Goal: Task Accomplishment & Management: Complete application form

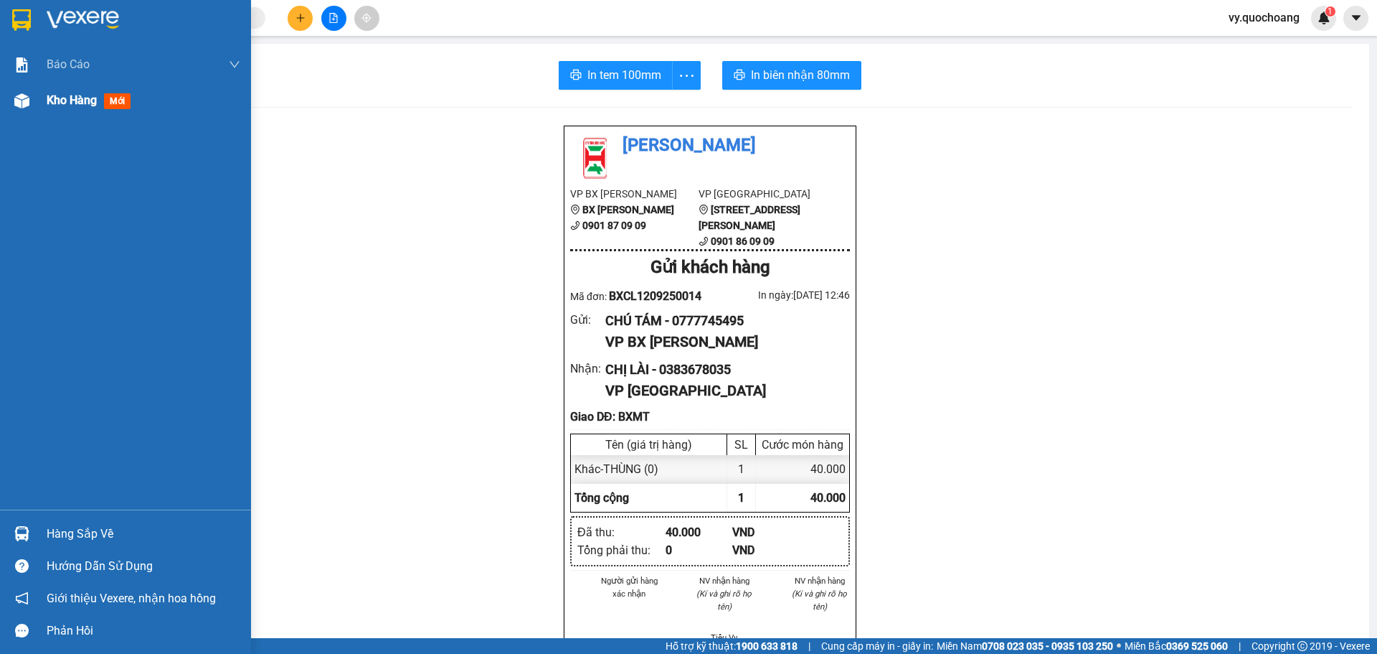
click at [32, 106] on div at bounding box center [21, 100] width 25 height 25
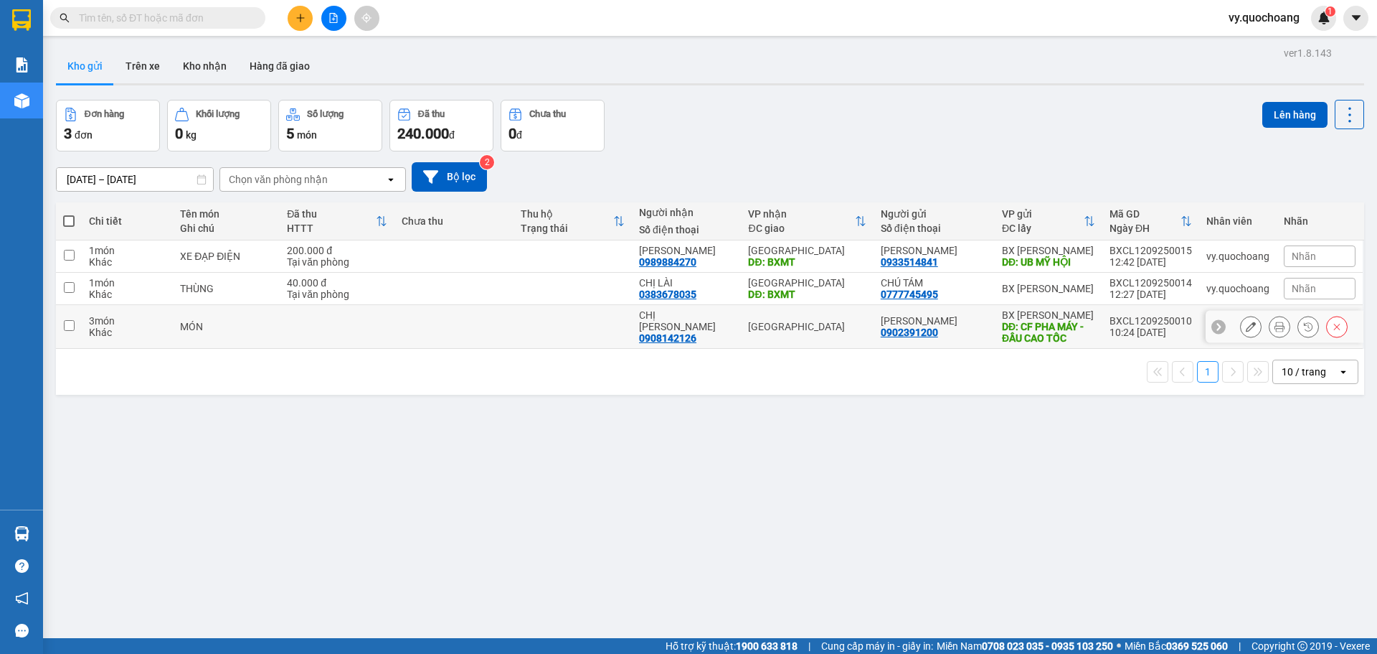
click at [547, 343] on td at bounding box center [573, 327] width 118 height 44
checkbox input "true"
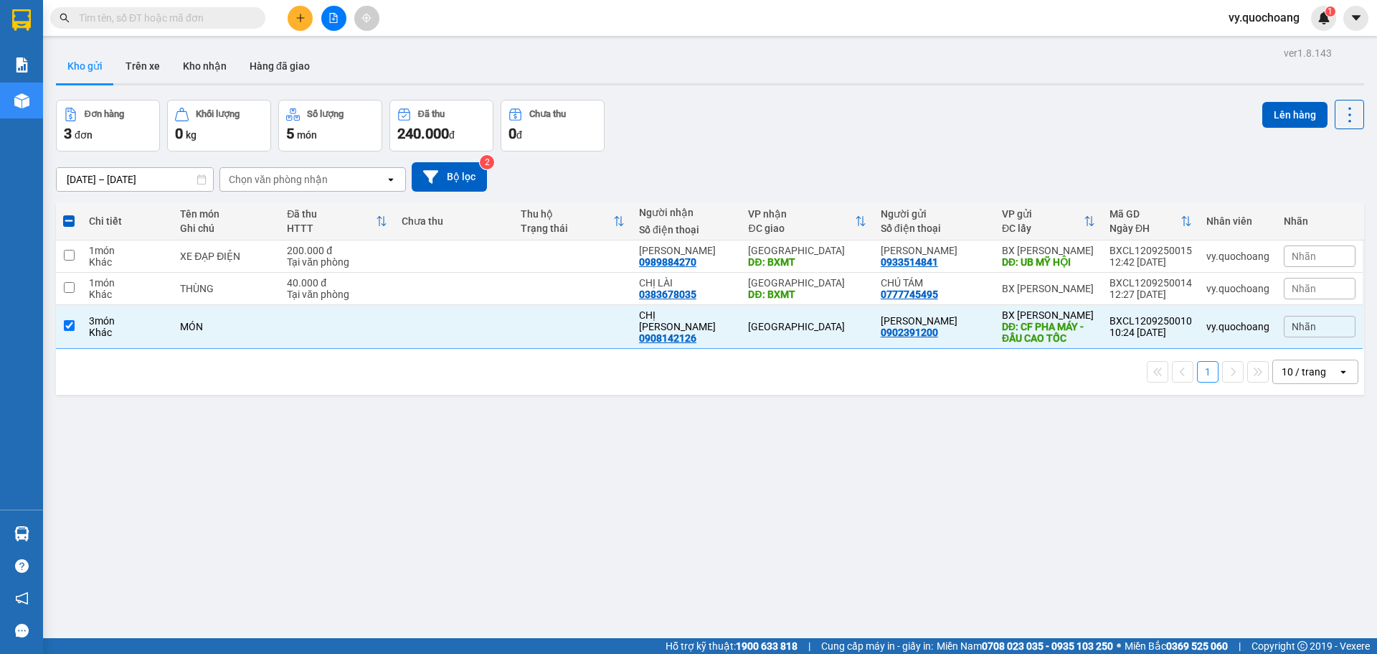
click at [1245, 110] on div "Đơn hàng 3 đơn Khối lượng 0 kg Số lượng 5 món Đã thu 240.000 đ Chưa thu 0 đ Lên…" at bounding box center [710, 126] width 1309 height 52
click at [1288, 123] on button "Lên hàng" at bounding box center [1295, 115] width 65 height 26
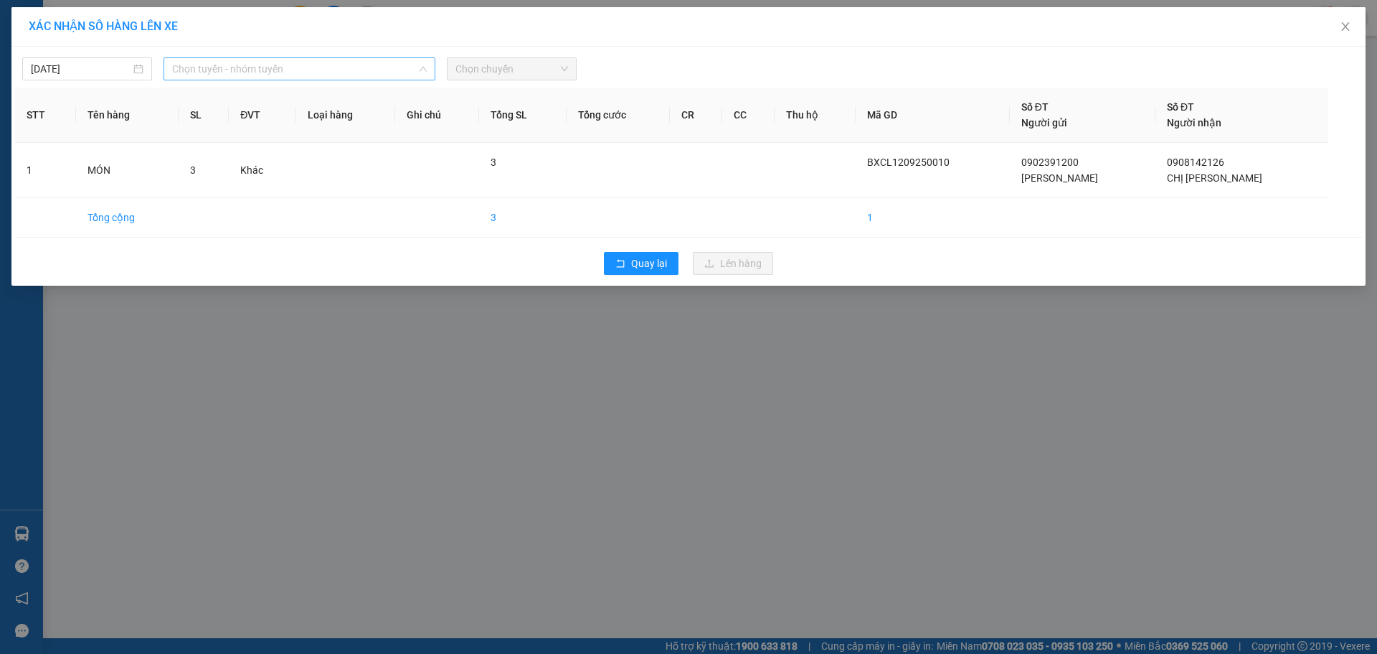
click at [205, 63] on span "Chọn tuyến - nhóm tuyến" at bounding box center [299, 69] width 255 height 22
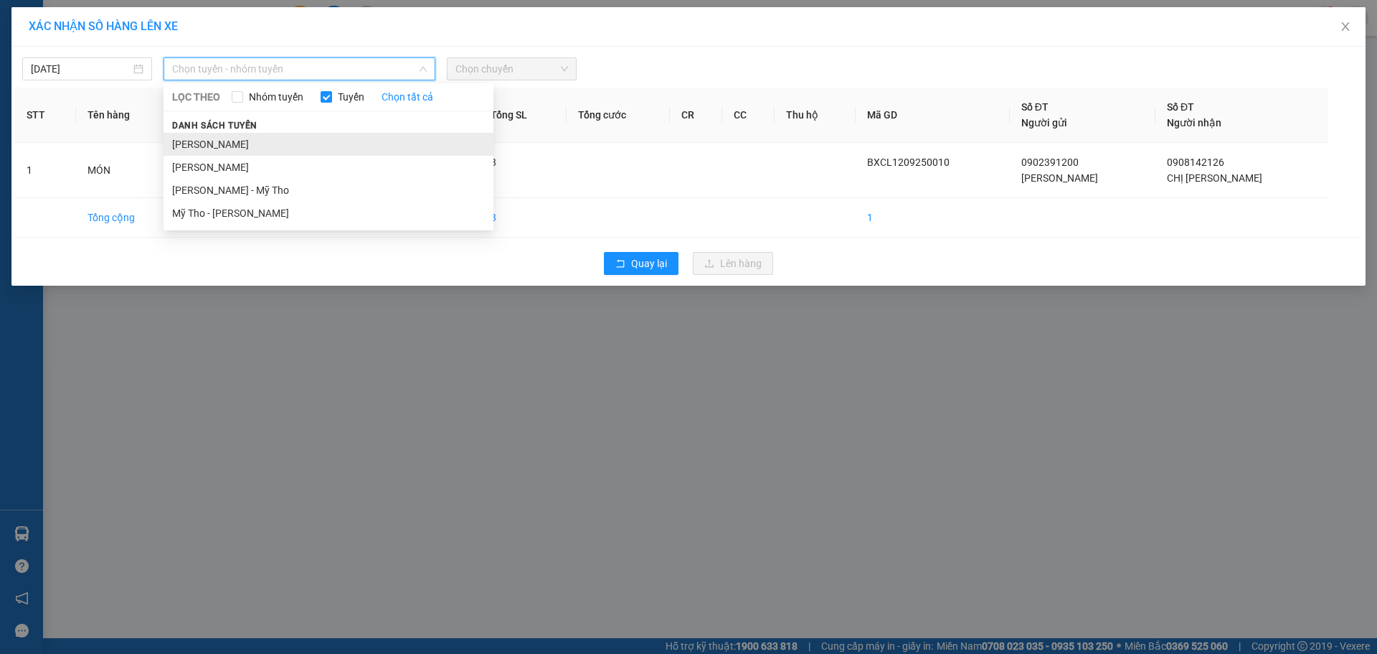
click at [215, 149] on li "[PERSON_NAME]" at bounding box center [329, 144] width 330 height 23
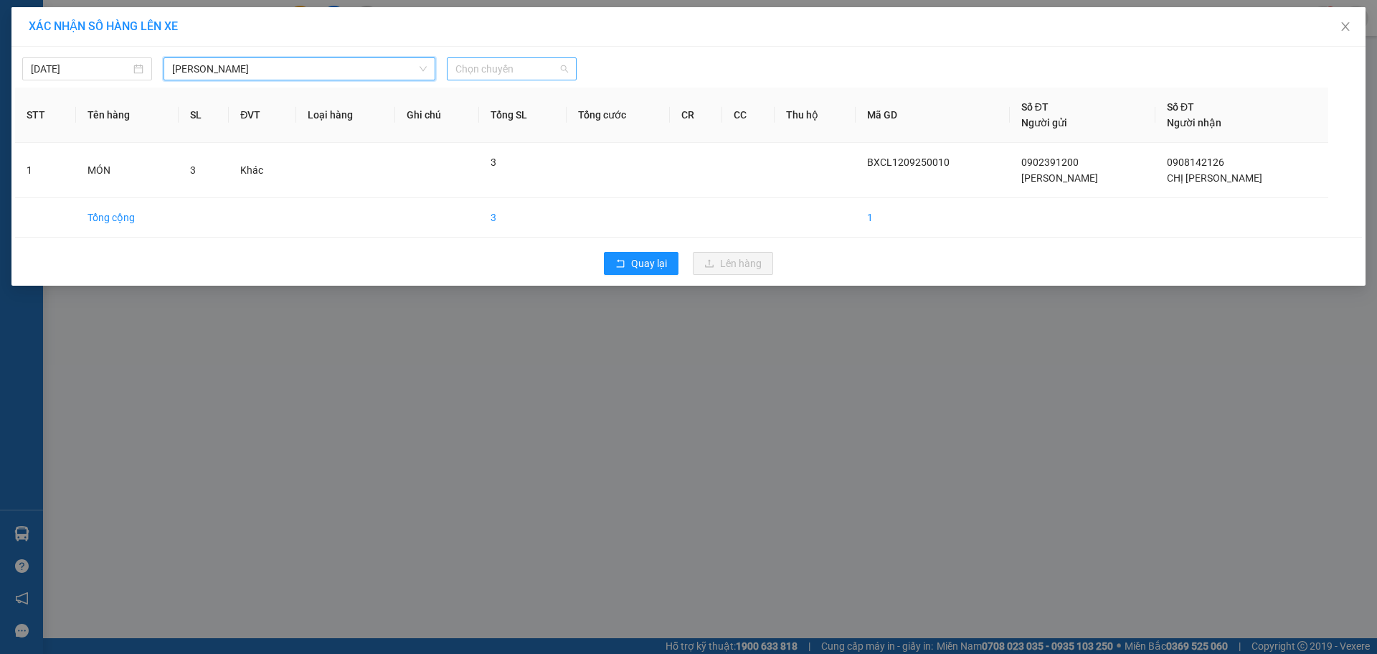
click at [501, 72] on span "Chọn chuyến" at bounding box center [512, 69] width 113 height 22
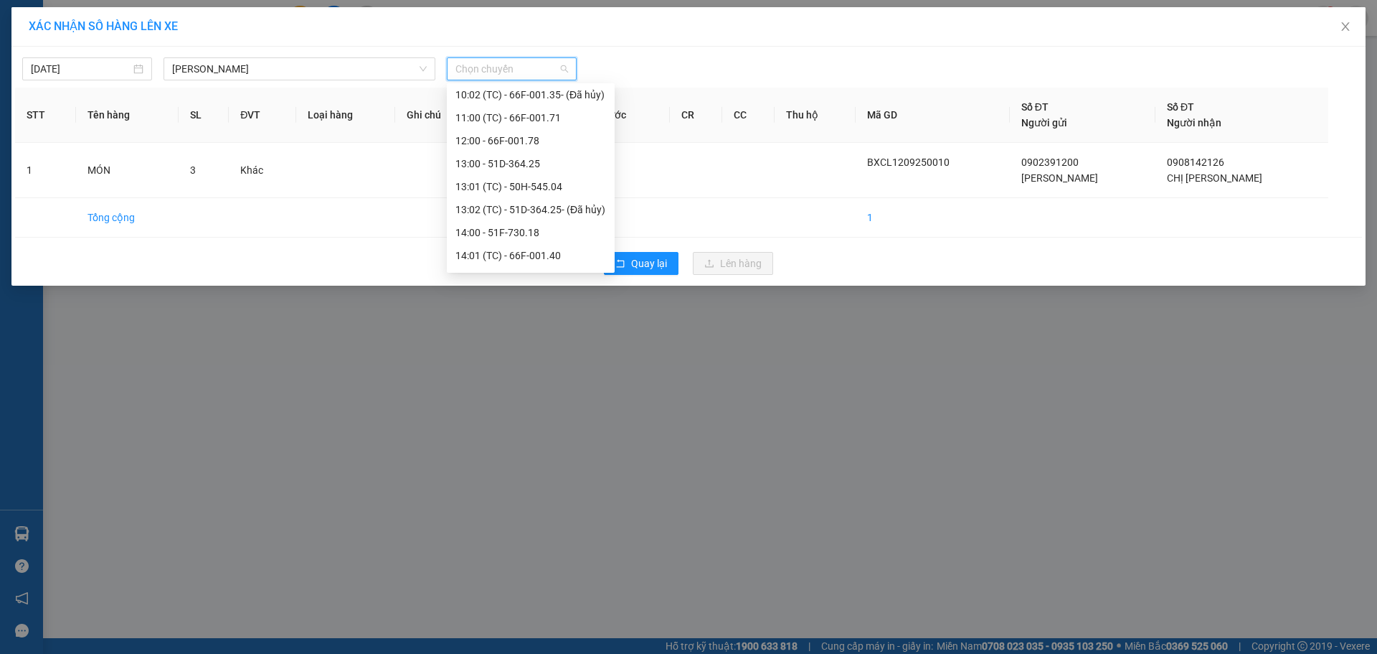
scroll to position [430, 0]
click at [533, 194] on div "11:00 (TC) - 66F-001.71" at bounding box center [531, 195] width 151 height 16
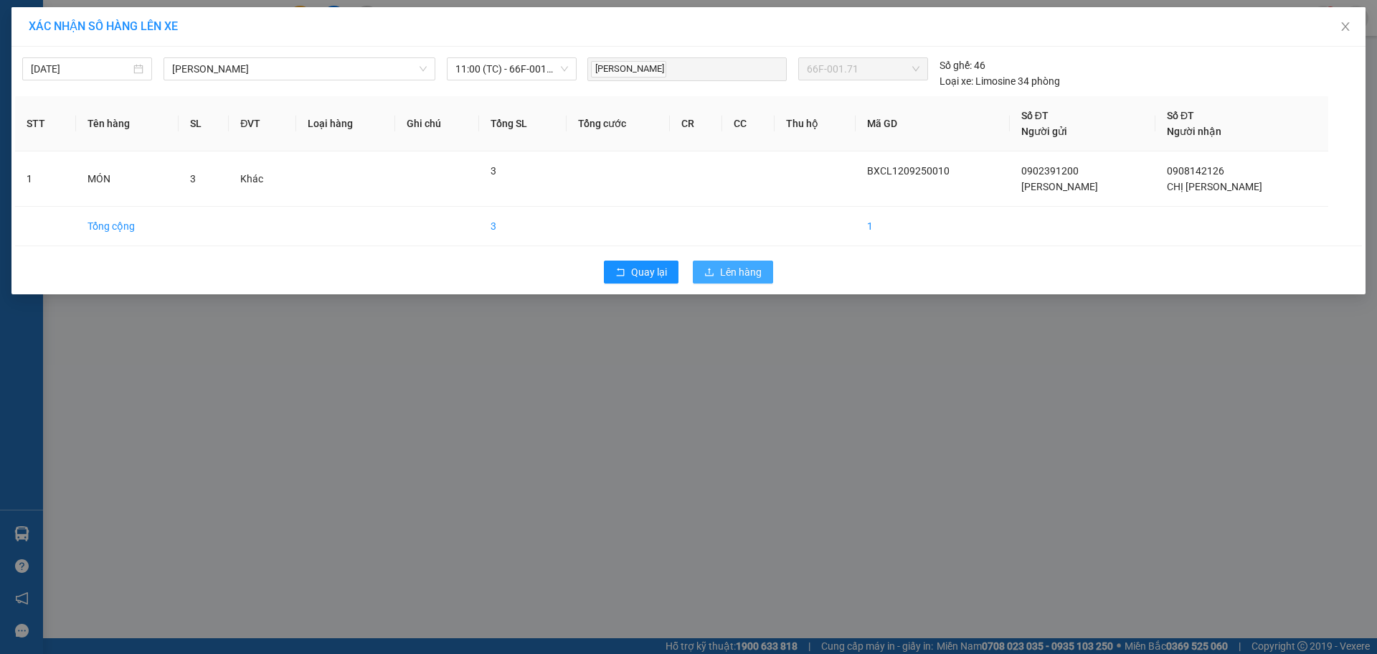
click at [703, 261] on button "Lên hàng" at bounding box center [733, 271] width 80 height 23
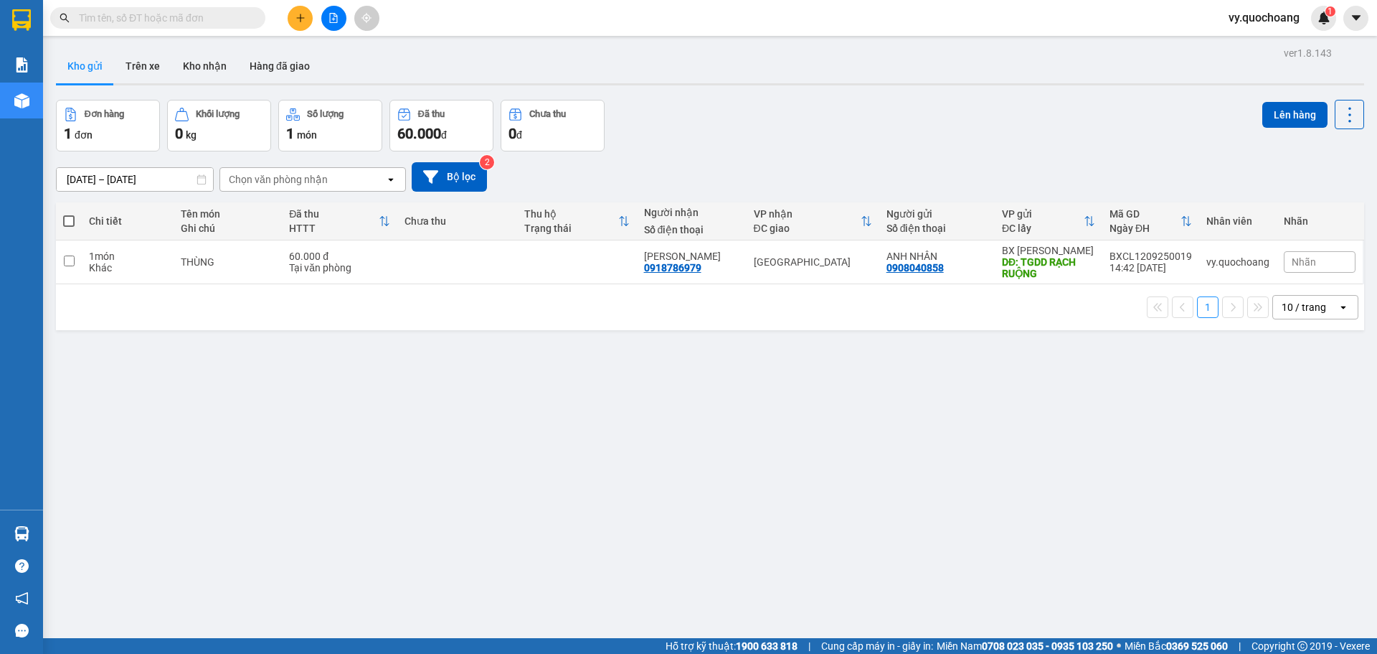
drag, startPoint x: 308, startPoint y: 42, endPoint x: 301, endPoint y: 32, distance: 12.9
click at [303, 35] on section "Kết quả tìm kiếm ( 0 ) Bộ lọc No Data vy.quochoang 1 Báo cáo Báo cáo dòng tiền …" at bounding box center [688, 327] width 1377 height 654
click at [298, 28] on button at bounding box center [300, 18] width 25 height 25
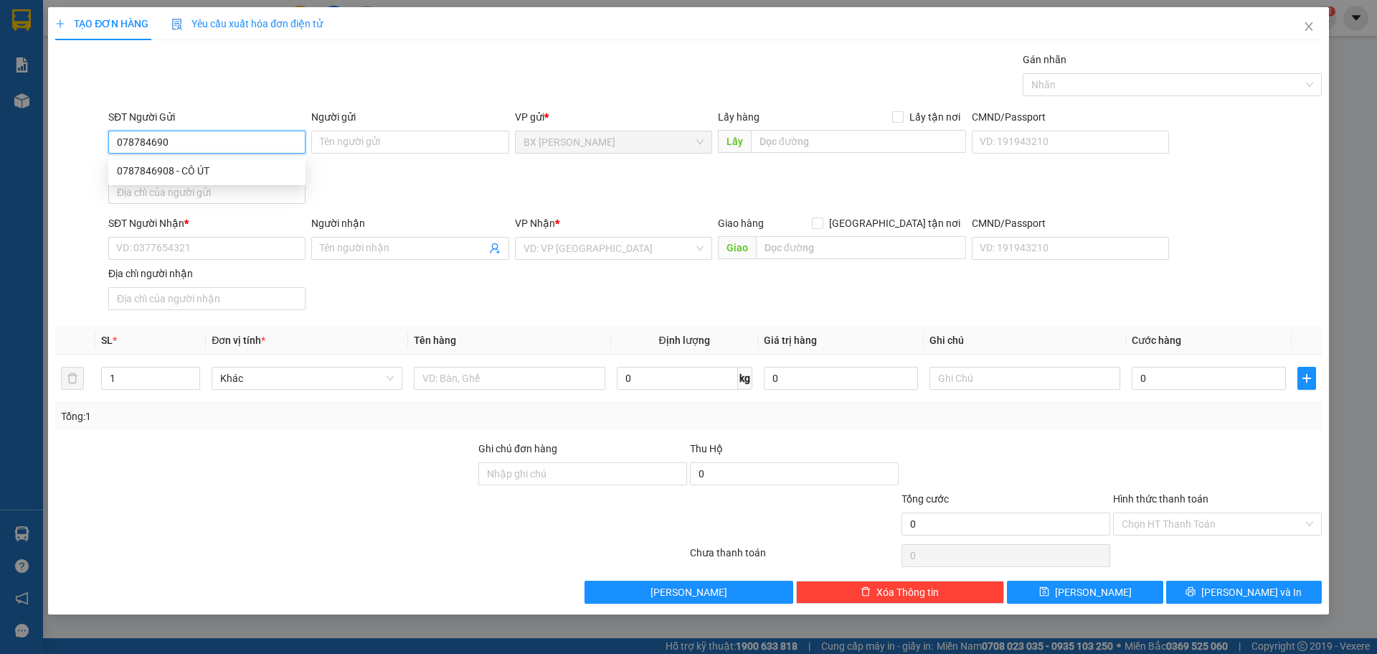
type input "0787846908"
click at [164, 172] on div "0787846908 - CÔ ÚT" at bounding box center [207, 171] width 180 height 16
type input "CÔ ÚT"
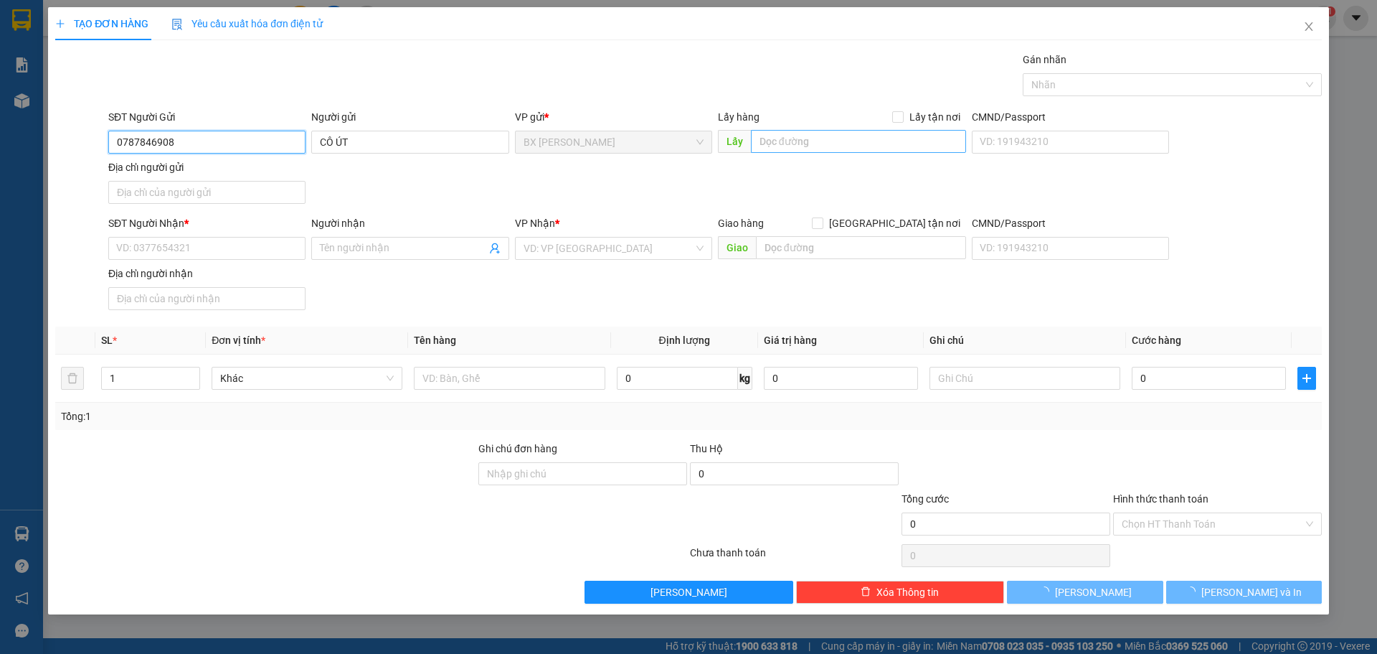
type input "0787846908"
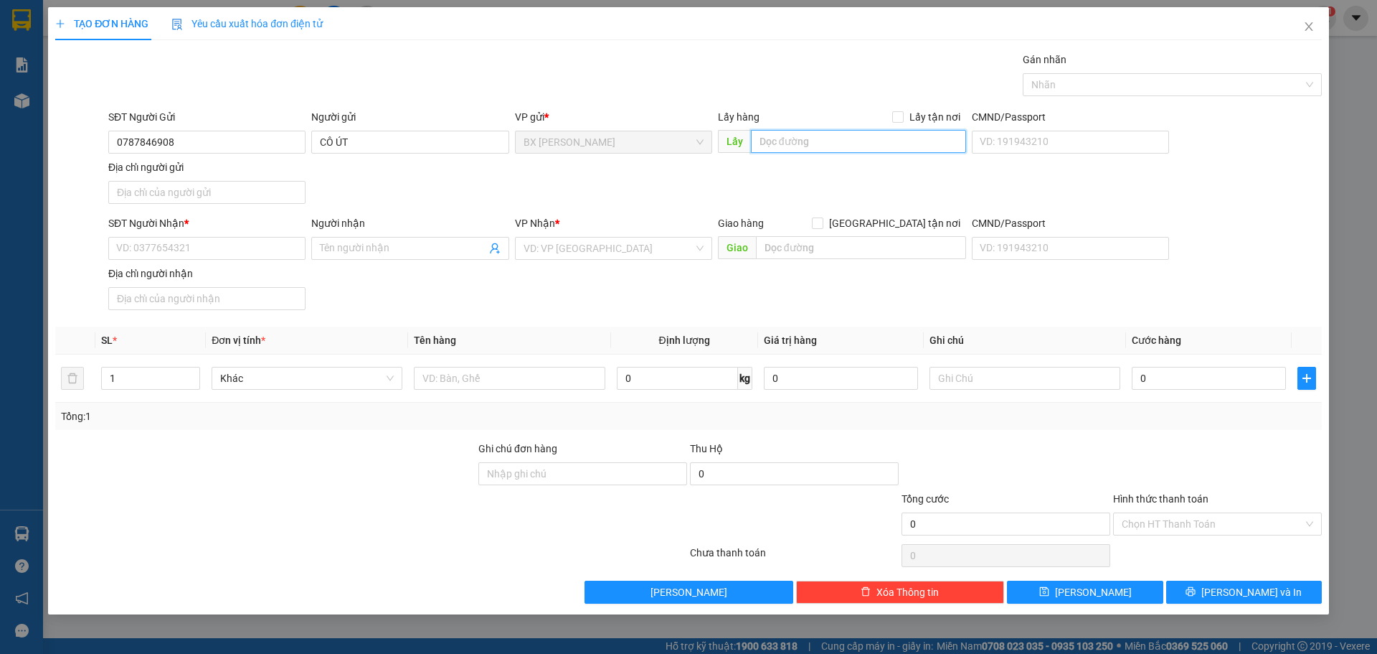
click at [866, 143] on input "text" at bounding box center [858, 141] width 215 height 23
type input "BÁN CHẬU CÁI SẬY"
click at [181, 236] on div "SĐT Người Nhận *" at bounding box center [206, 226] width 197 height 22
click at [181, 244] on input "SĐT Người Nhận *" at bounding box center [206, 248] width 197 height 23
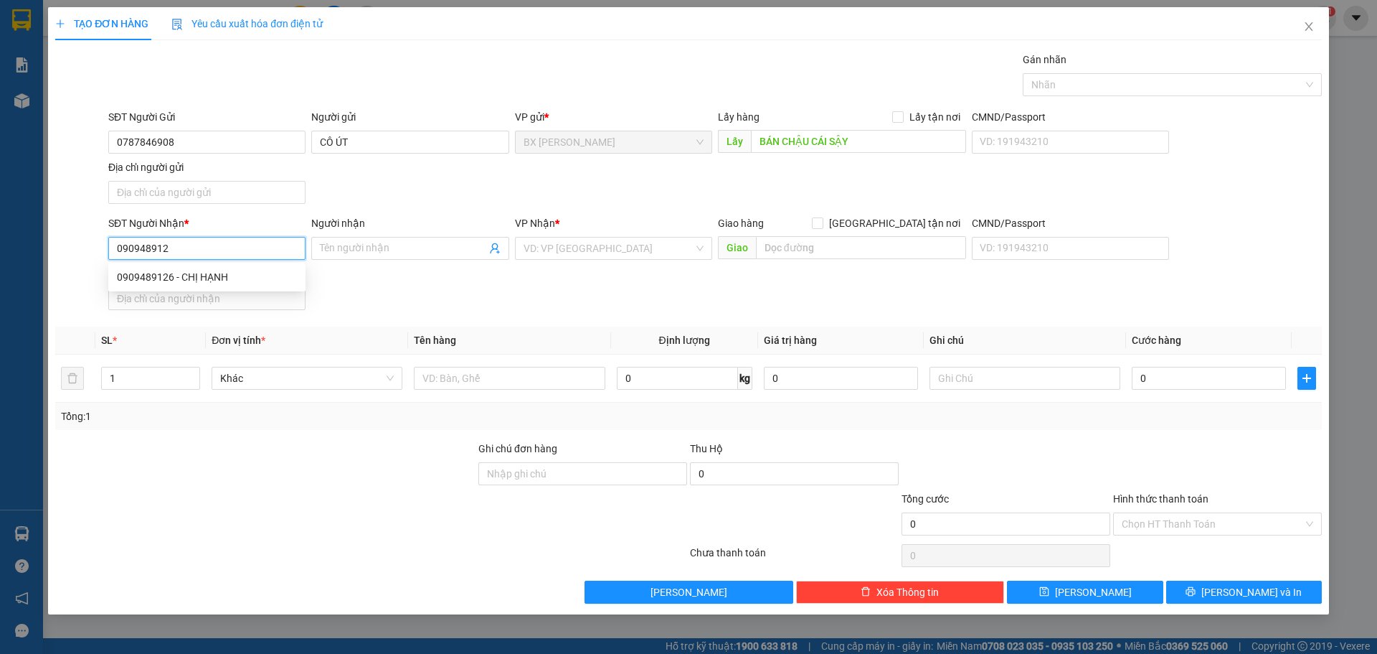
type input "0909489126"
click at [202, 271] on div "0909489126 - CHỊ HẠNH" at bounding box center [207, 277] width 180 height 16
type input "CHỊ HẠNH"
type input "0909489126"
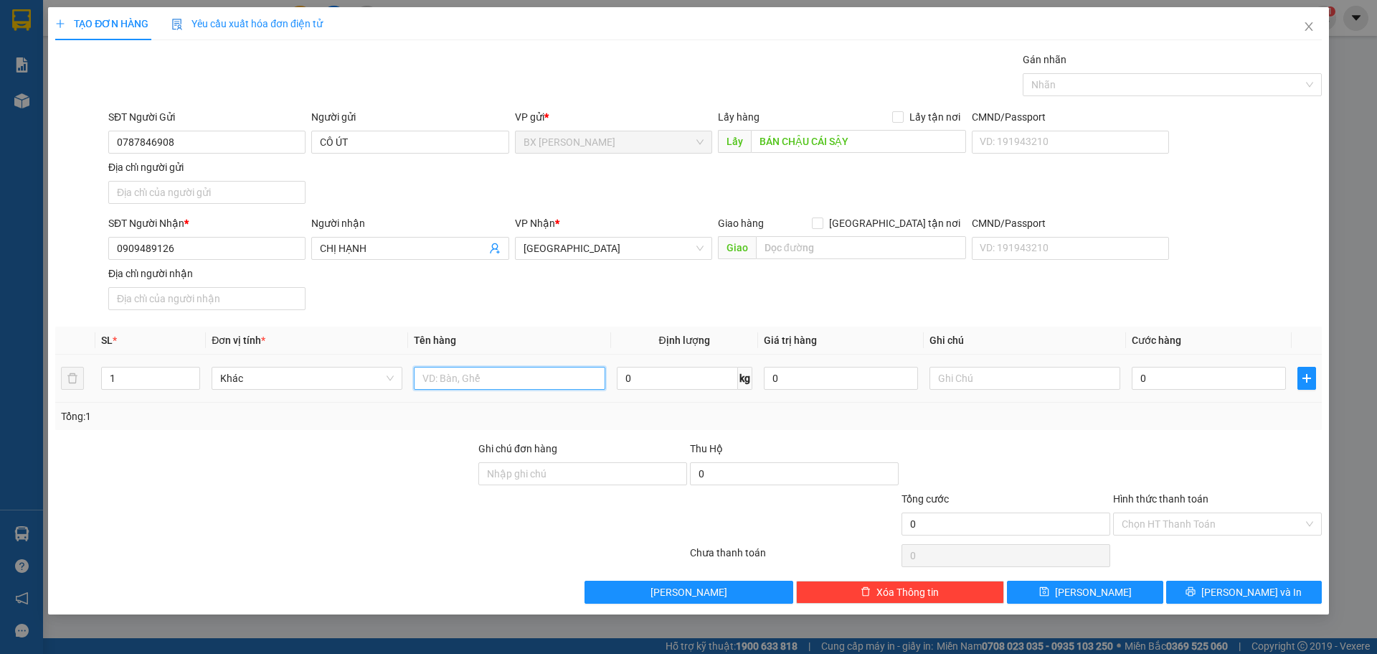
click at [524, 382] on input "text" at bounding box center [509, 378] width 191 height 23
type input "THÙNG"
click at [1241, 598] on span "Lưu và In" at bounding box center [1252, 592] width 100 height 16
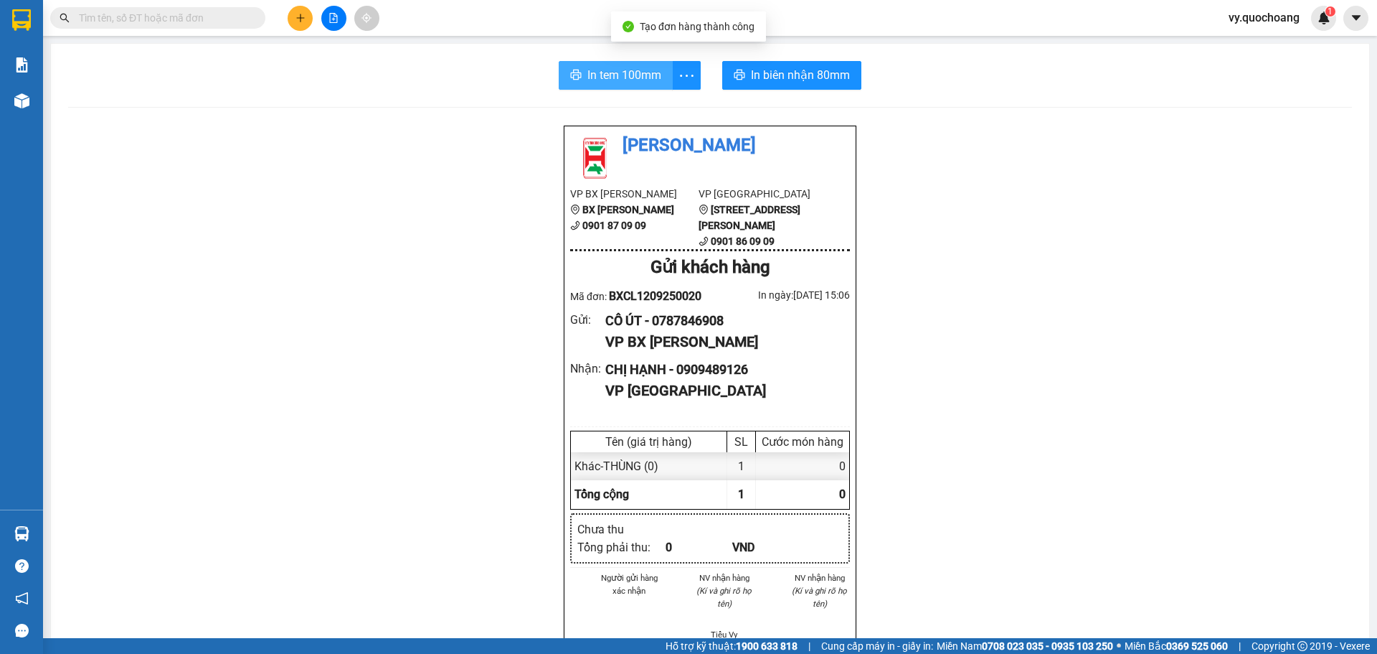
click at [589, 79] on span "In tem 100mm" at bounding box center [625, 75] width 74 height 18
